Goal: Task Accomplishment & Management: Use online tool/utility

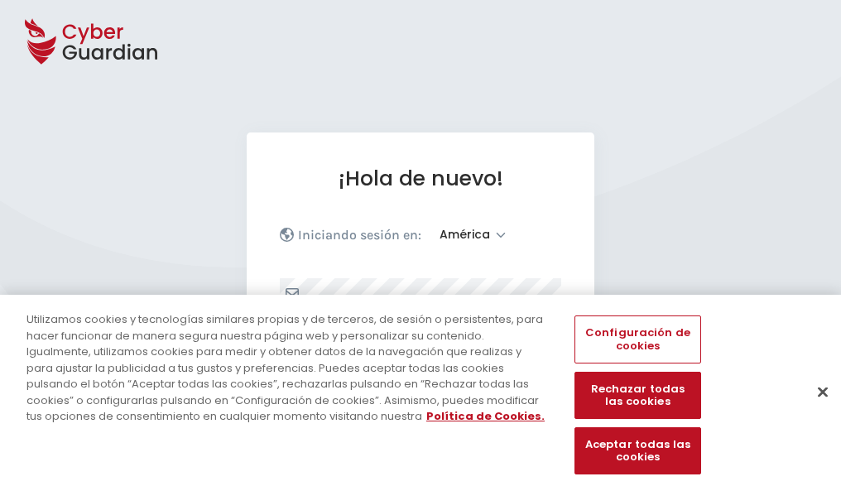
select select "América"
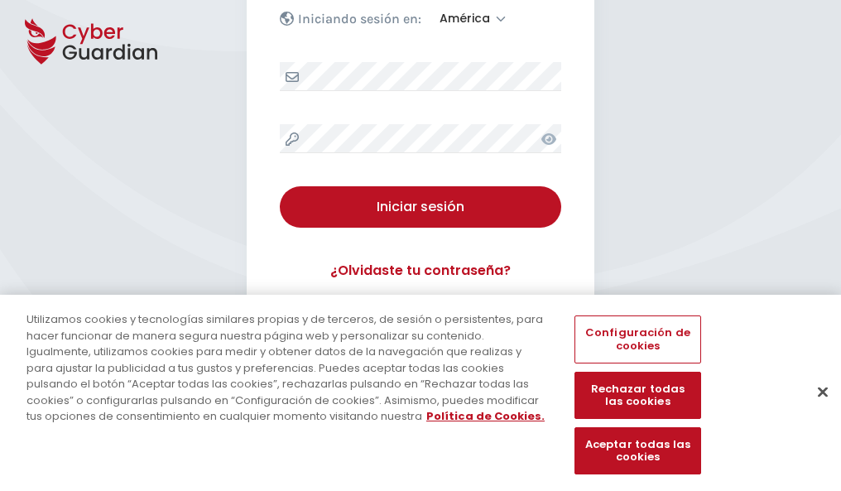
click at [815, 409] on button "Cerrar" at bounding box center [823, 391] width 36 height 36
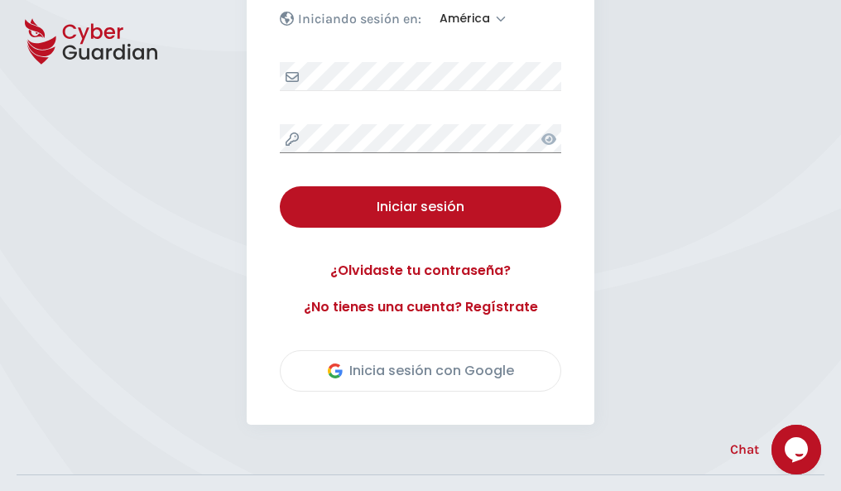
scroll to position [376, 0]
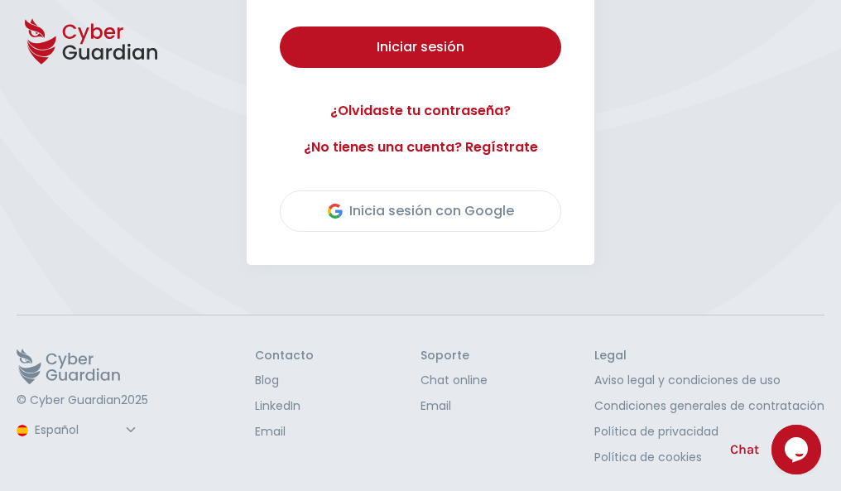
click at [280, 26] on button "Iniciar sesión" at bounding box center [421, 46] width 282 height 41
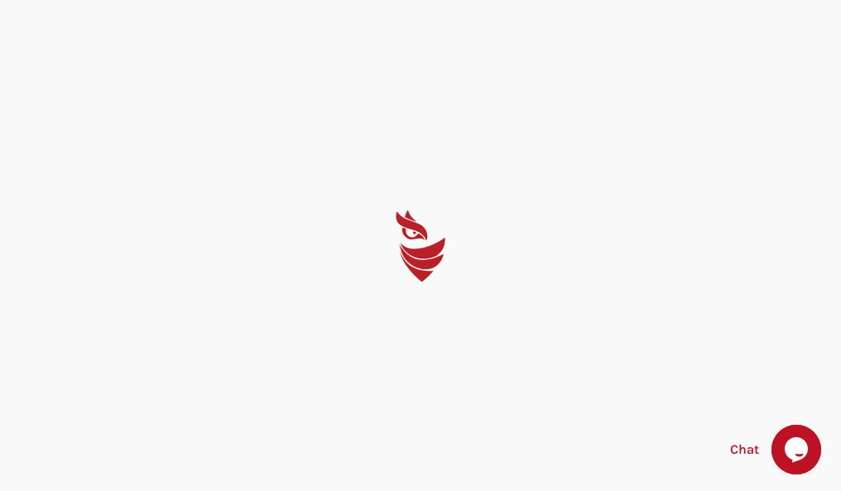
scroll to position [0, 0]
select select "English"
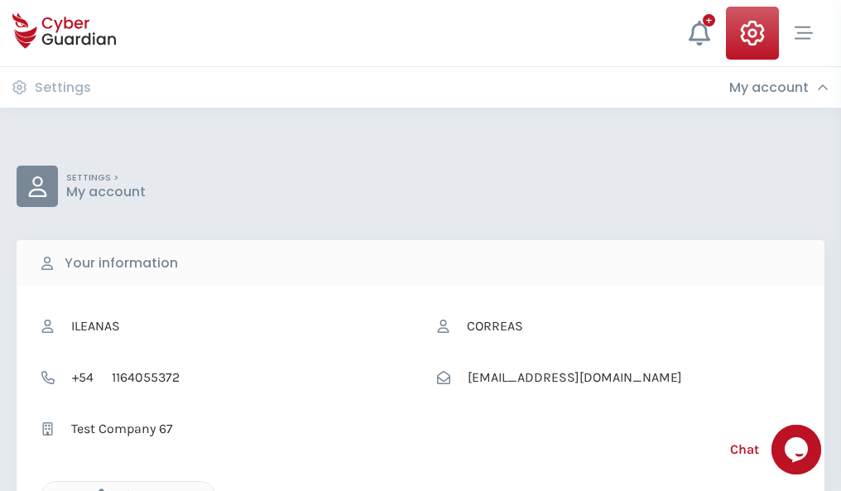
click at [97, 489] on icon "button" at bounding box center [97, 496] width 14 height 14
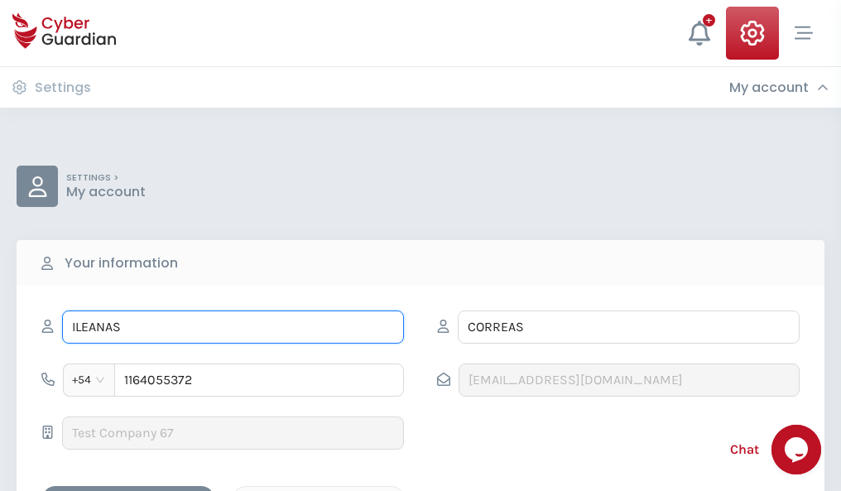
click at [233, 327] on input "ILEANAS" at bounding box center [233, 327] width 342 height 33
type input "I"
type input "Eligio"
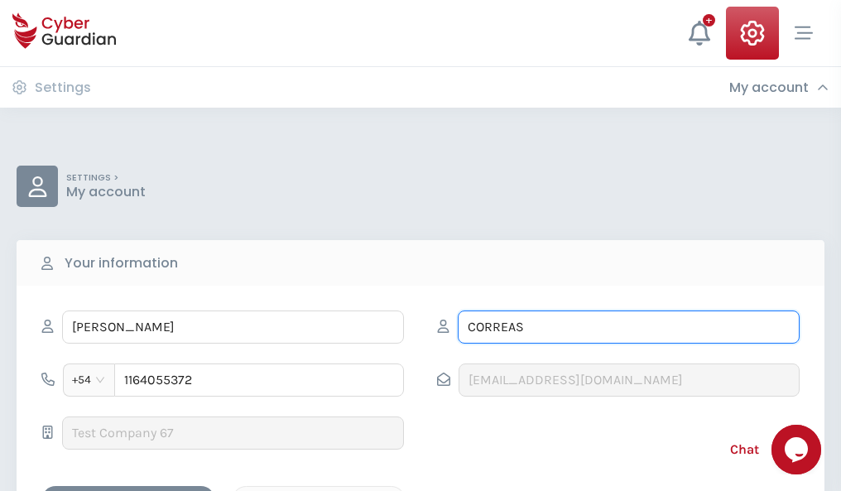
click at [629, 327] on input "CORREAS" at bounding box center [629, 327] width 342 height 33
type input "C"
type input "Cabeza"
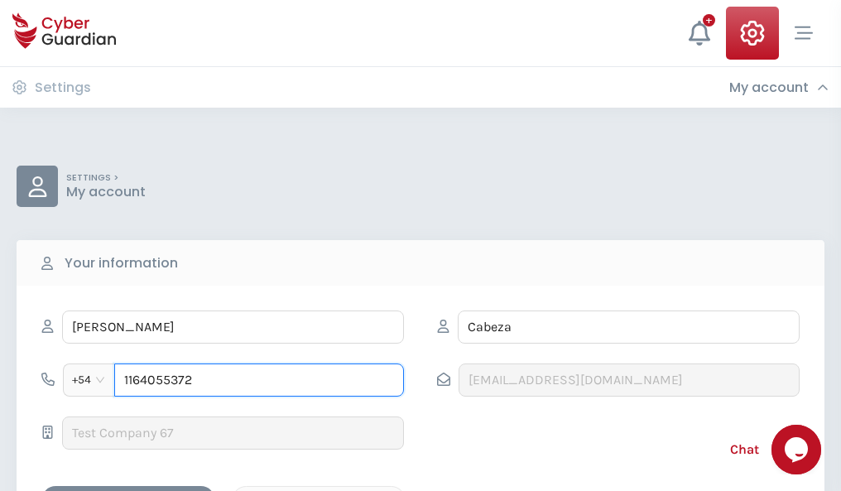
click at [259, 380] on input "1164055372" at bounding box center [259, 380] width 290 height 33
type input "1"
type input "4921801521"
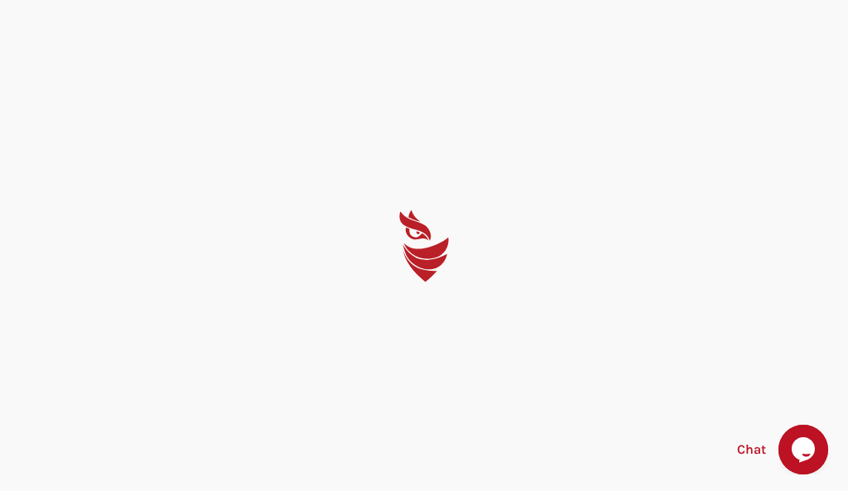
select select "English"
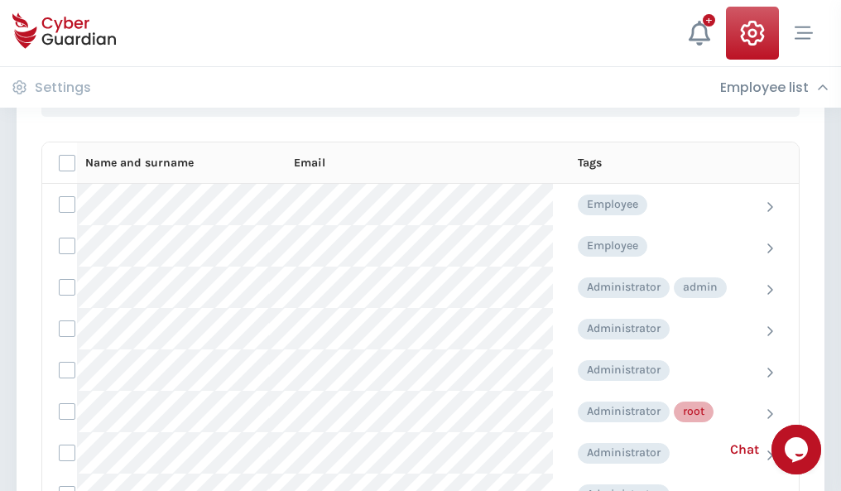
scroll to position [833, 0]
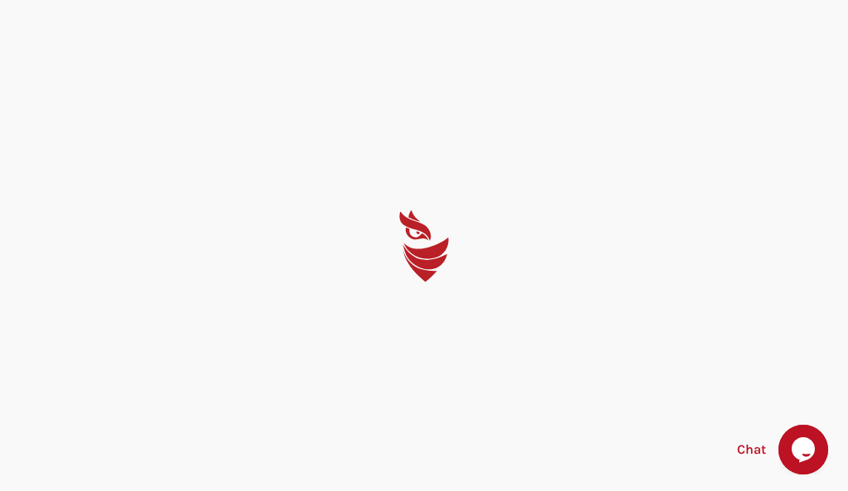
select select "English"
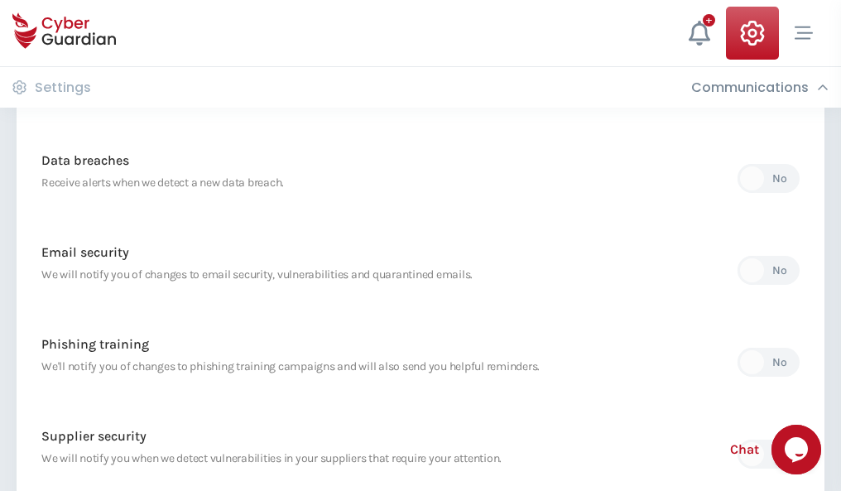
scroll to position [872, 0]
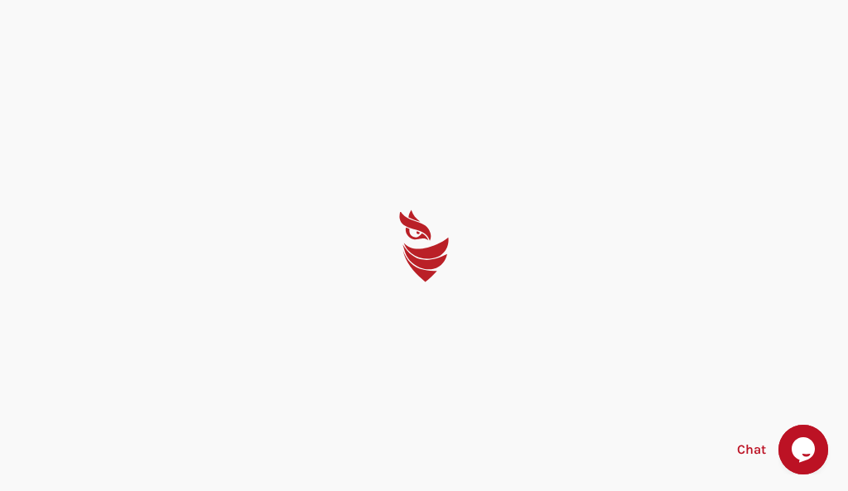
select select "English"
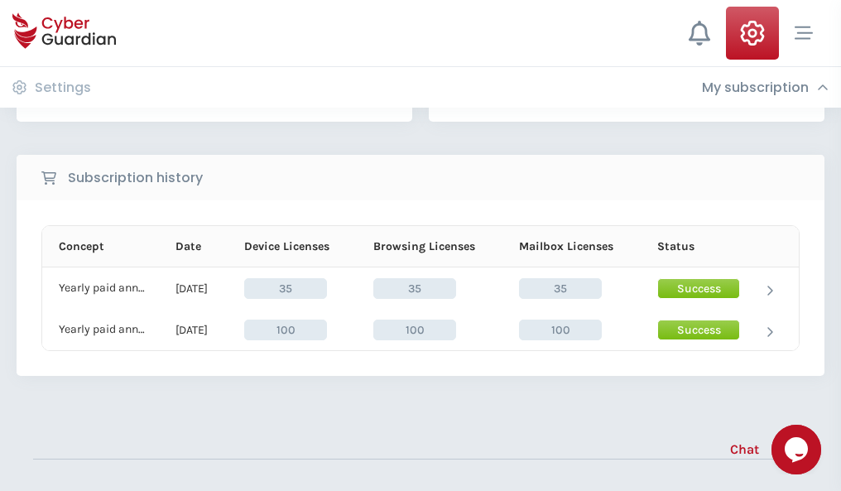
scroll to position [461, 0]
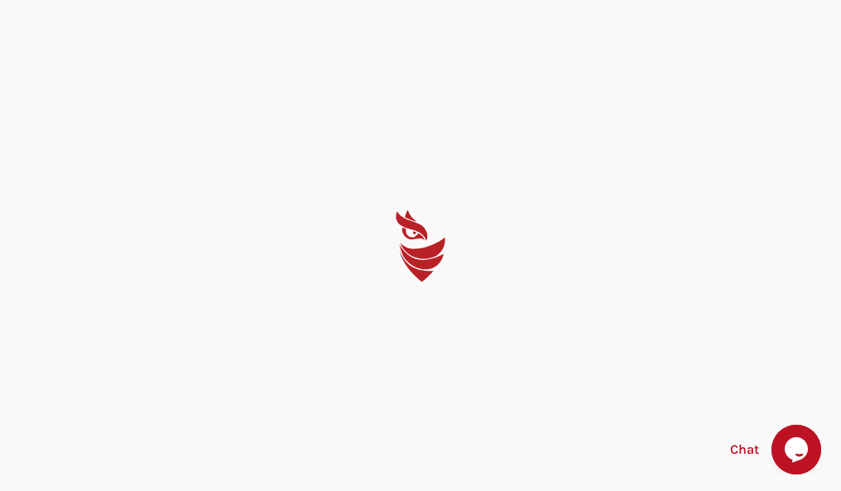
select select "English"
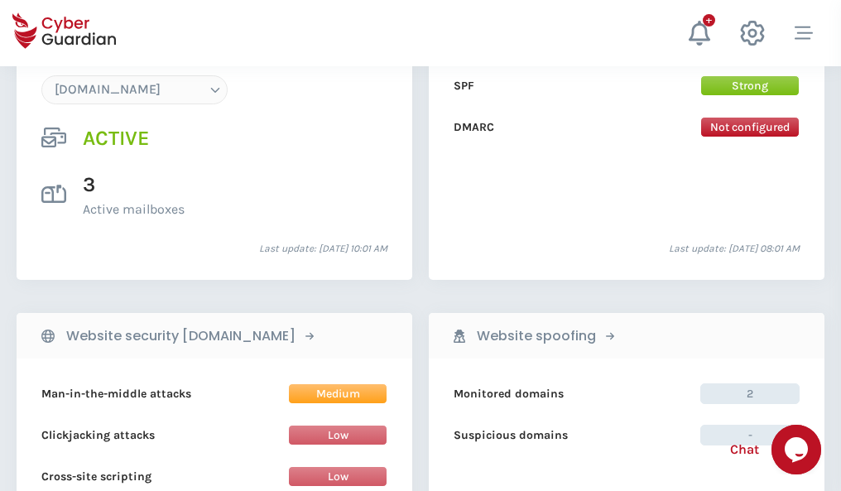
scroll to position [1764, 0]
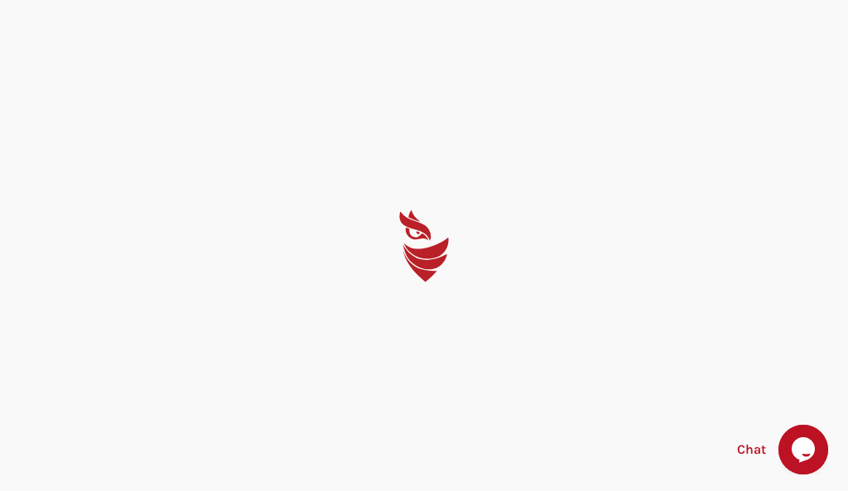
select select "English"
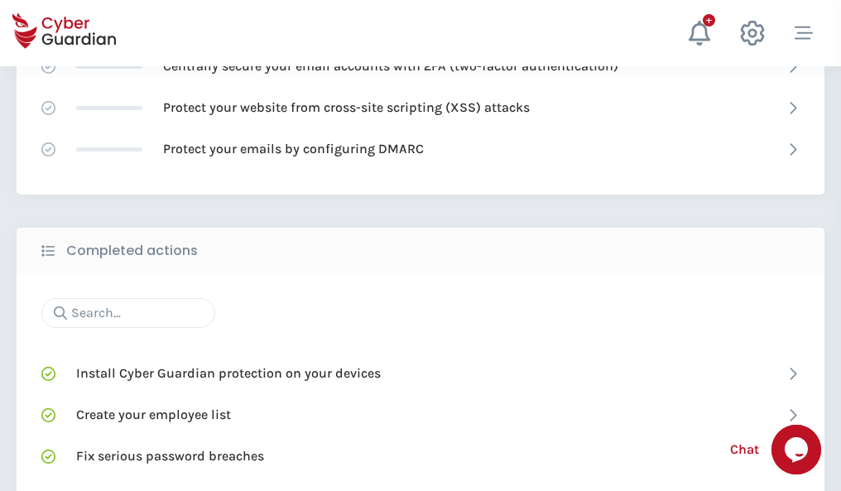
scroll to position [1103, 0]
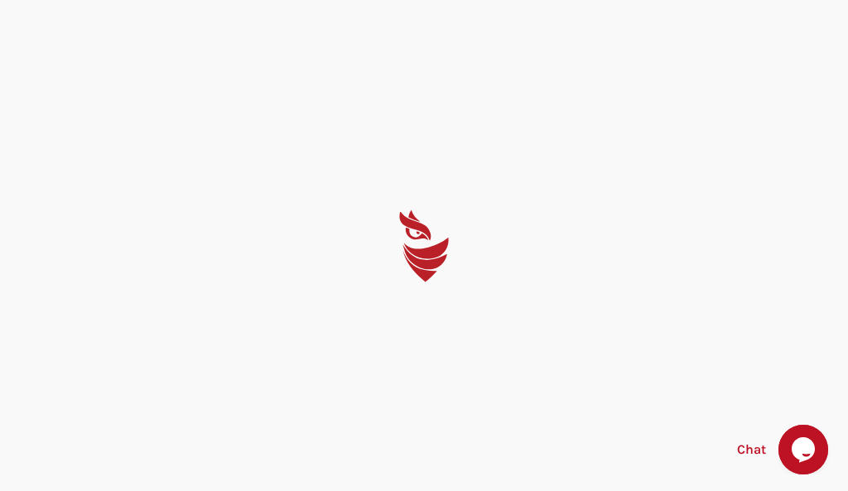
select select "English"
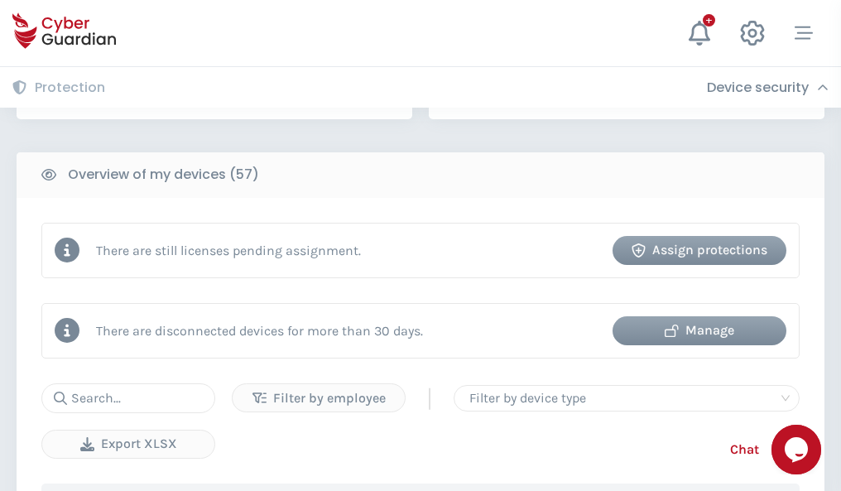
scroll to position [1605, 0]
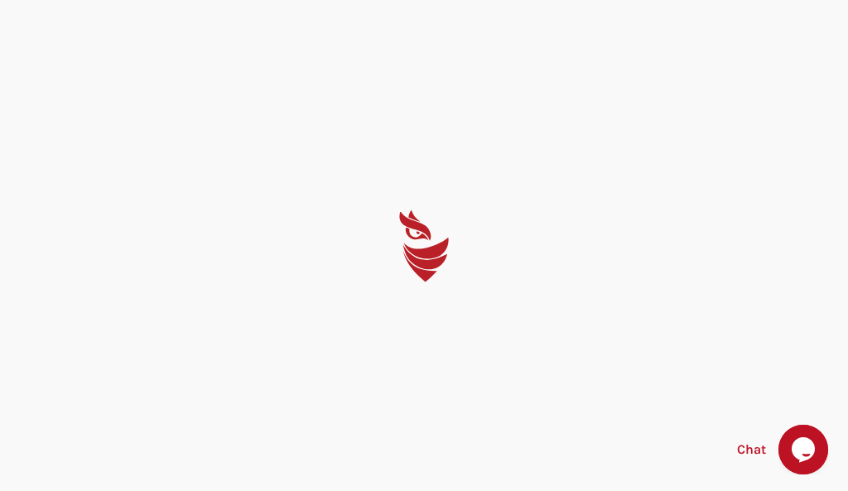
select select "English"
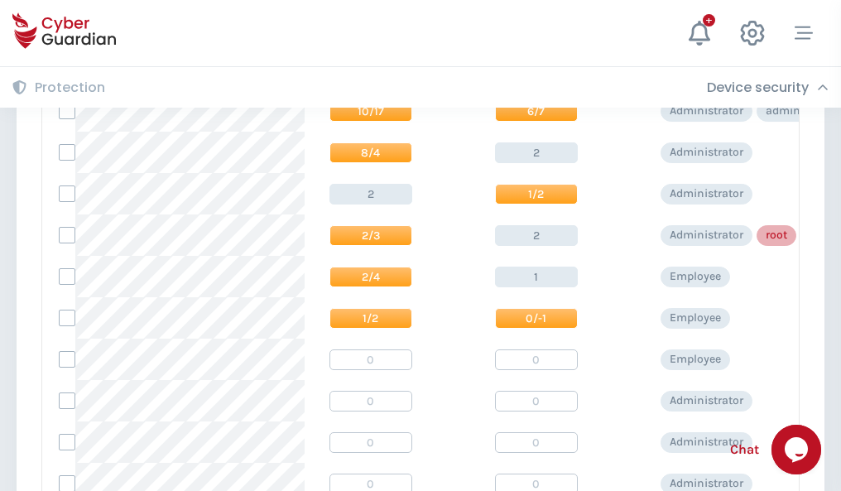
scroll to position [835, 0]
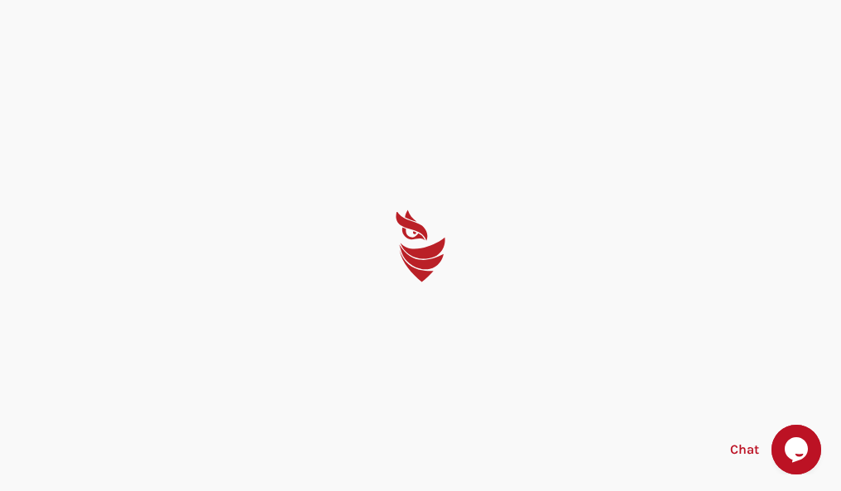
select select "English"
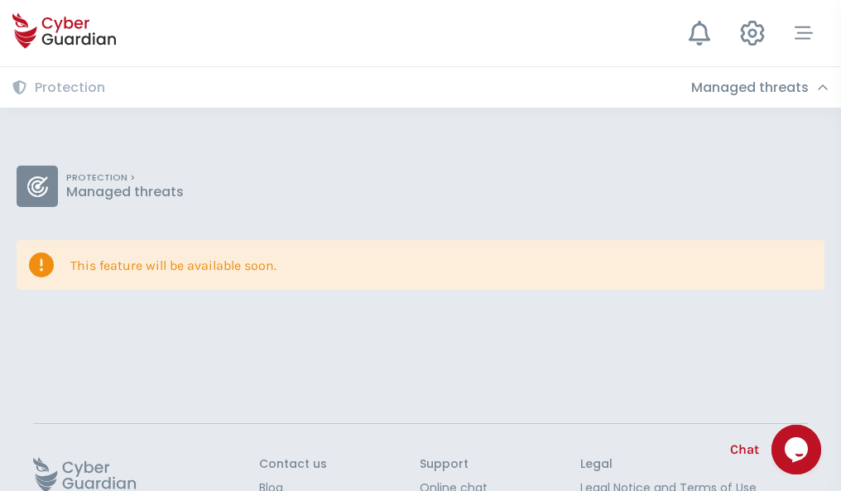
scroll to position [108, 0]
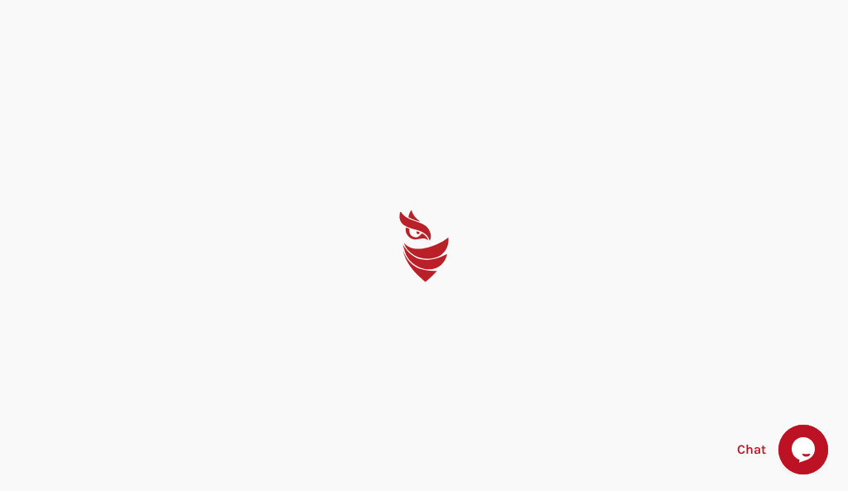
select select "English"
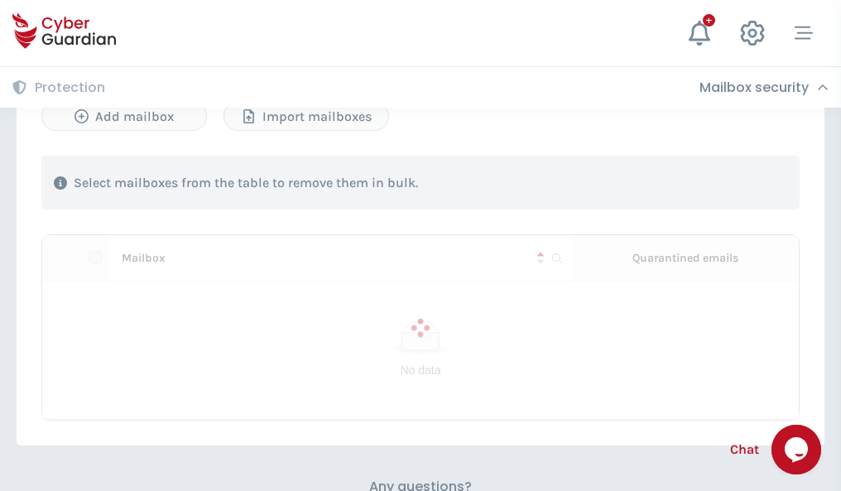
scroll to position [709, 0]
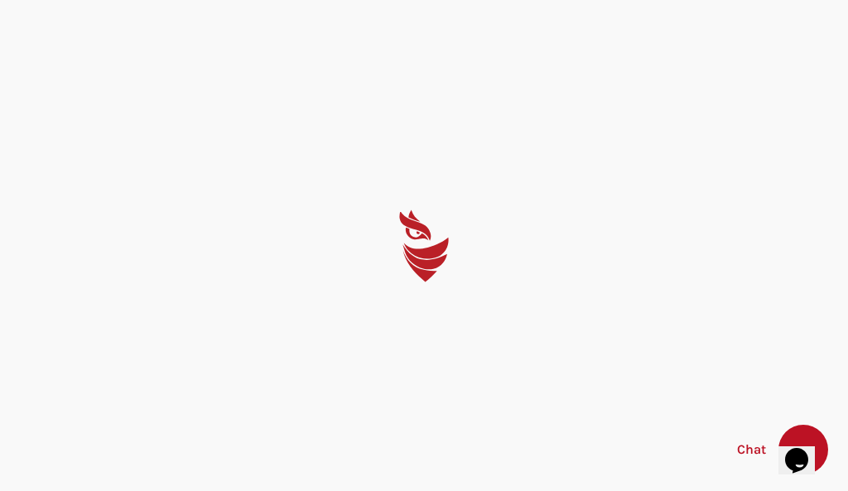
select select "English"
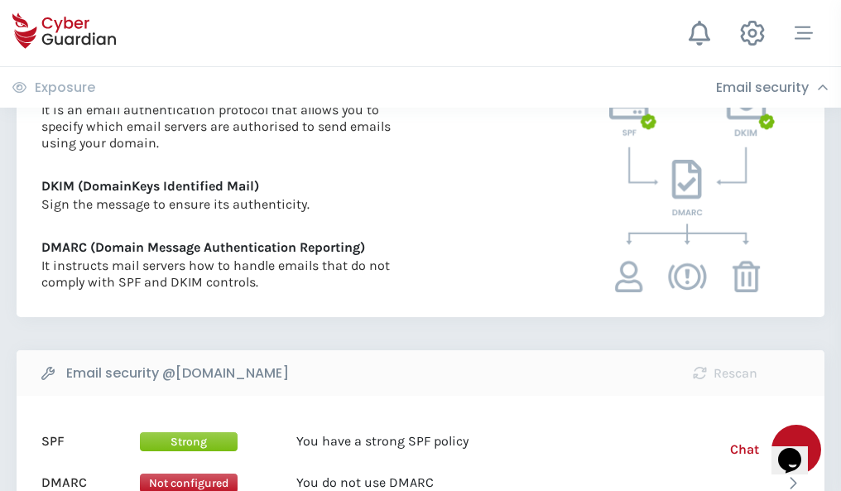
scroll to position [894, 0]
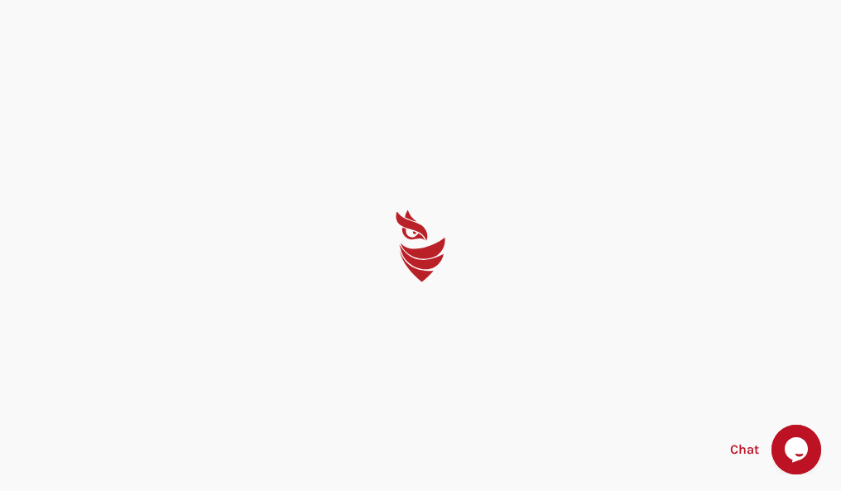
select select "English"
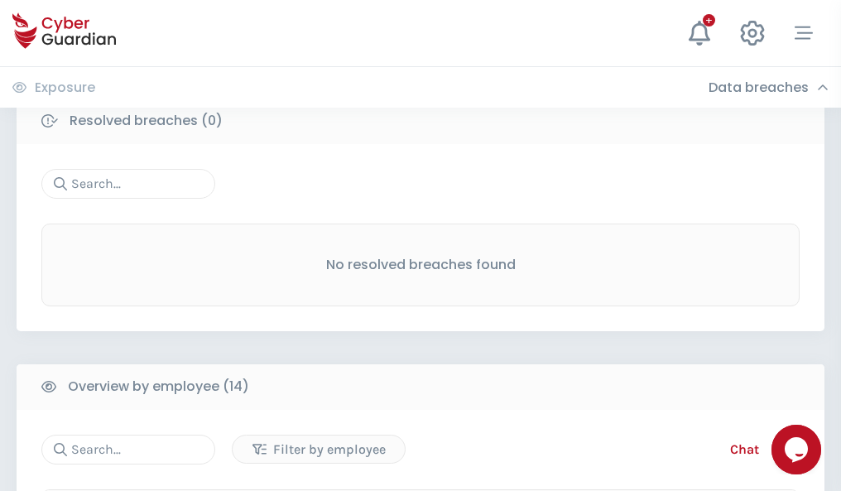
scroll to position [1496, 0]
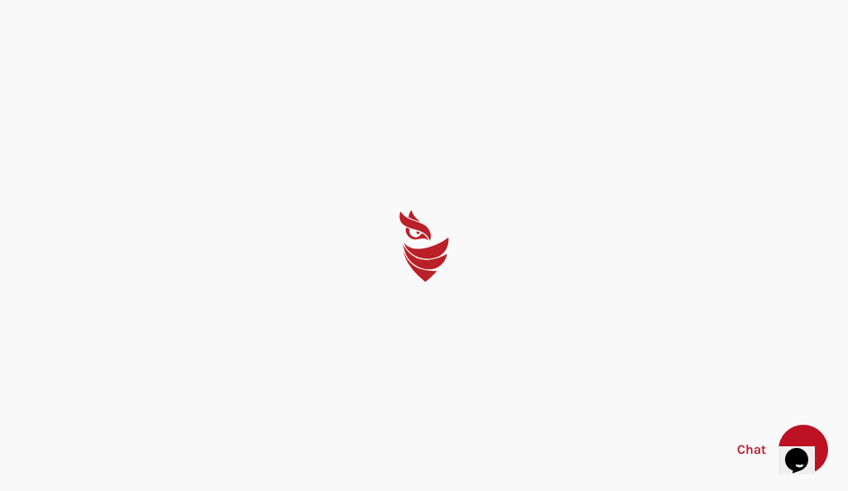
select select "English"
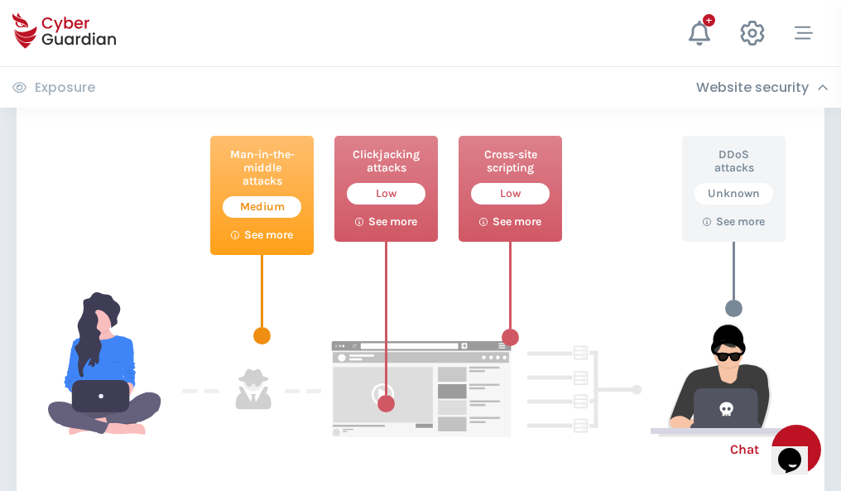
scroll to position [902, 0]
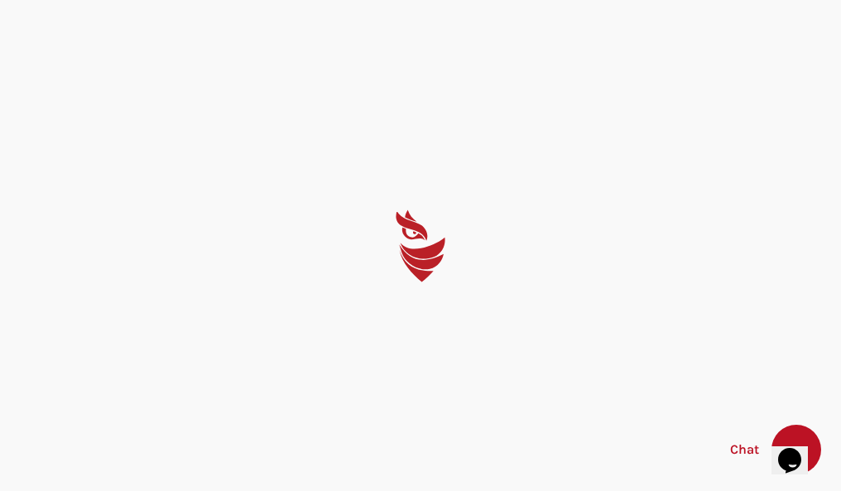
select select "English"
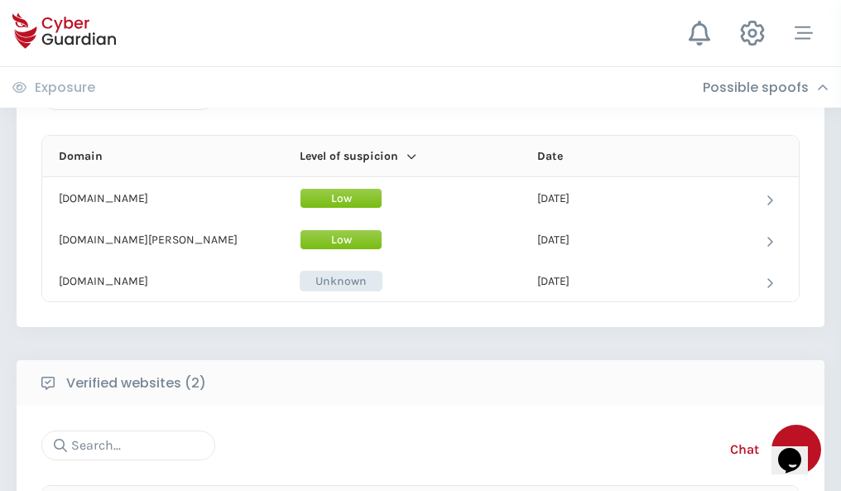
scroll to position [994, 0]
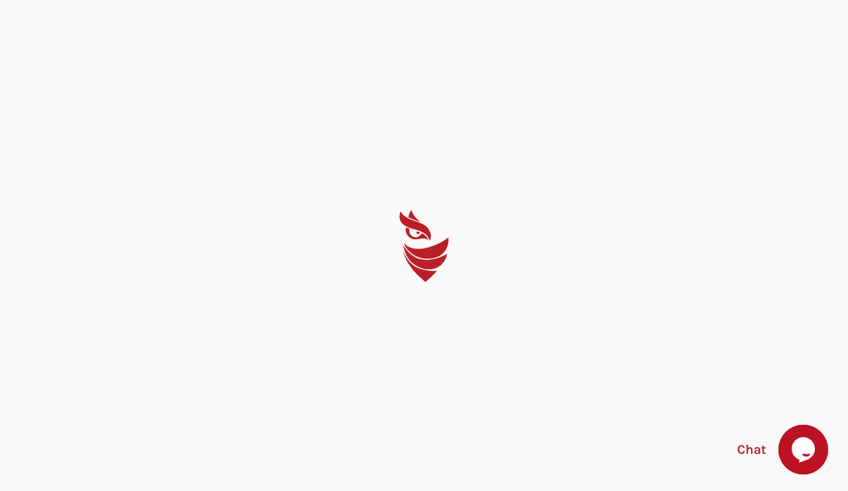
select select "English"
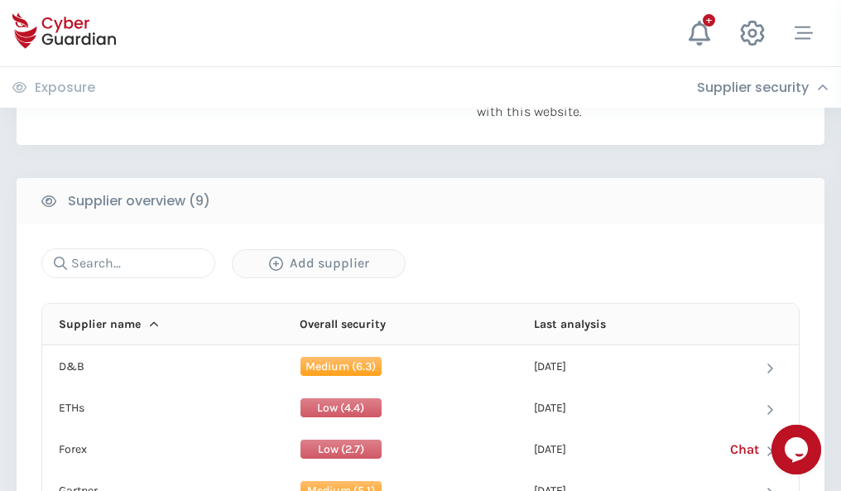
scroll to position [1155, 0]
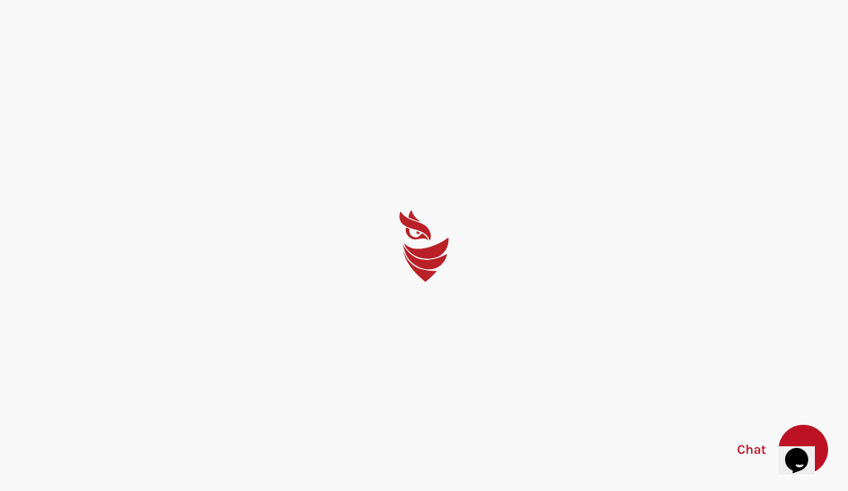
select select "English"
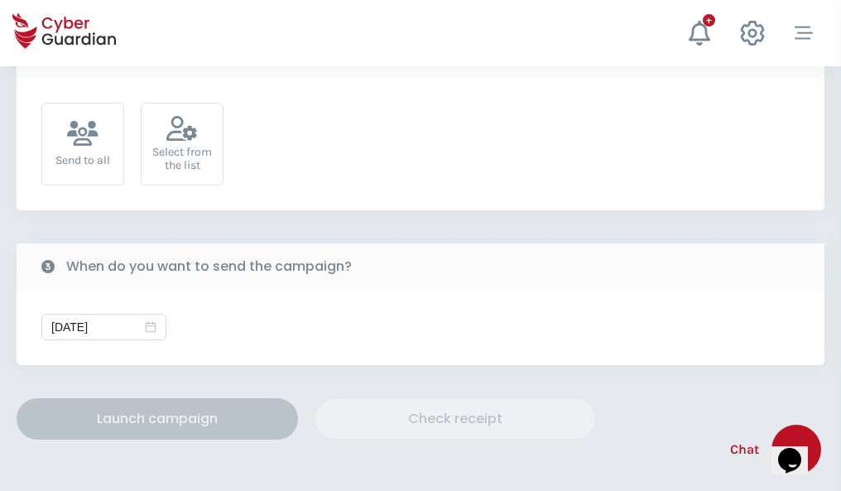
scroll to position [606, 0]
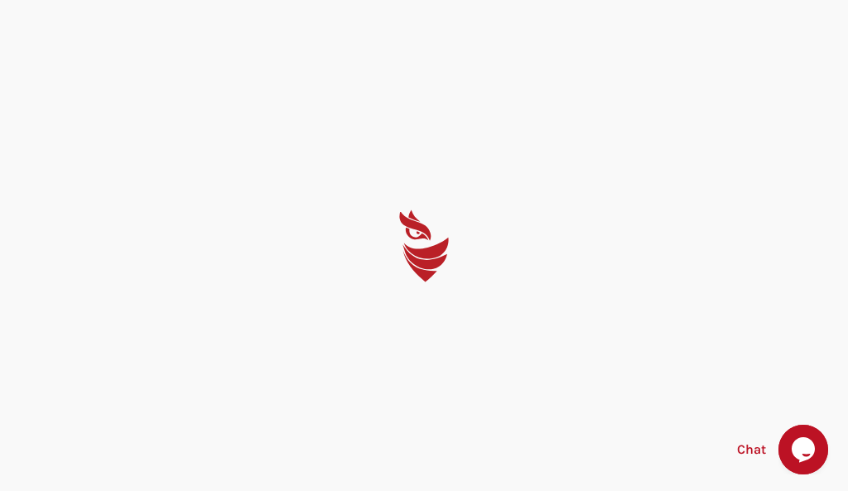
select select "English"
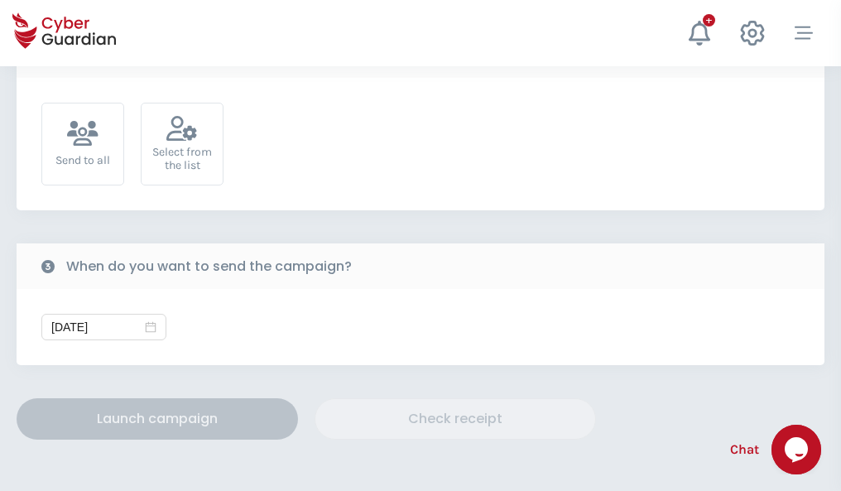
scroll to position [606, 0]
